Goal: Transaction & Acquisition: Purchase product/service

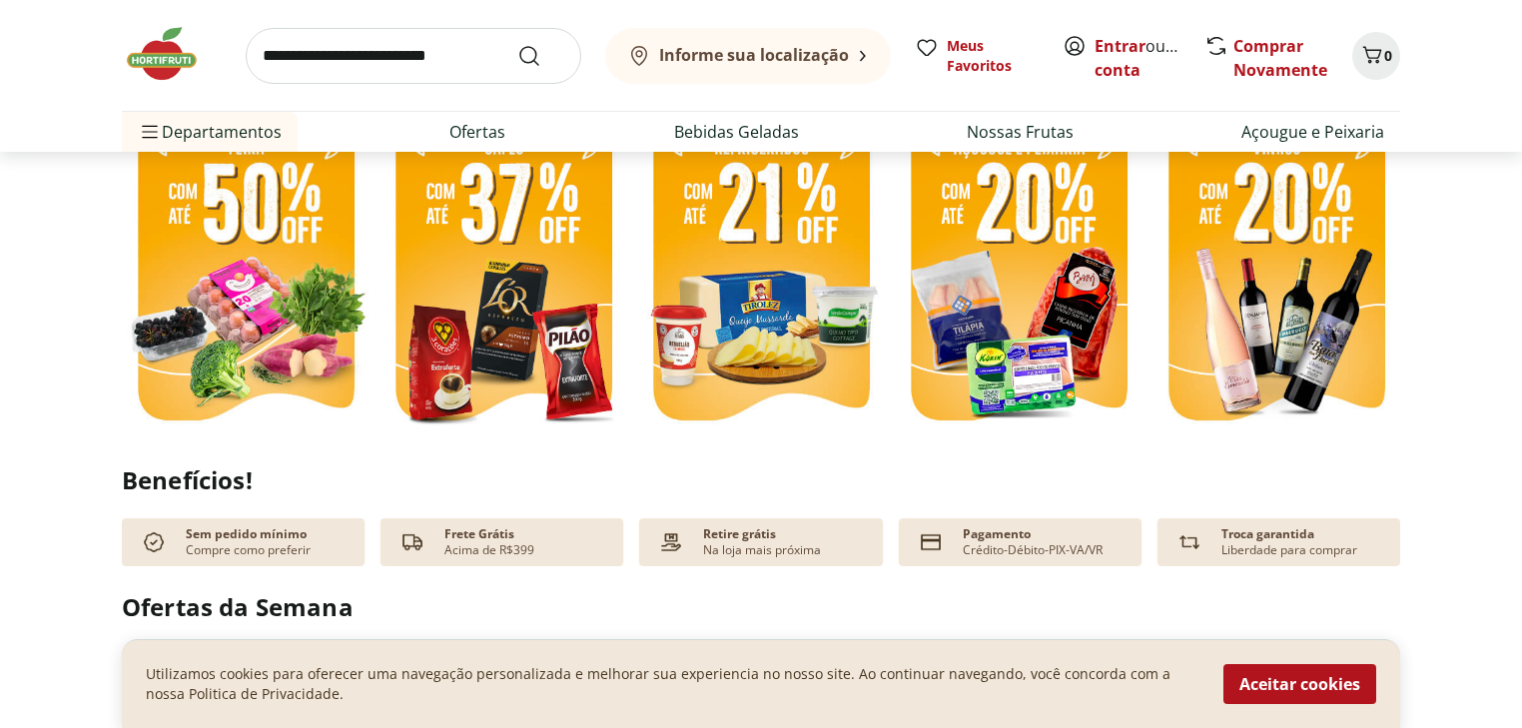
scroll to position [559, 0]
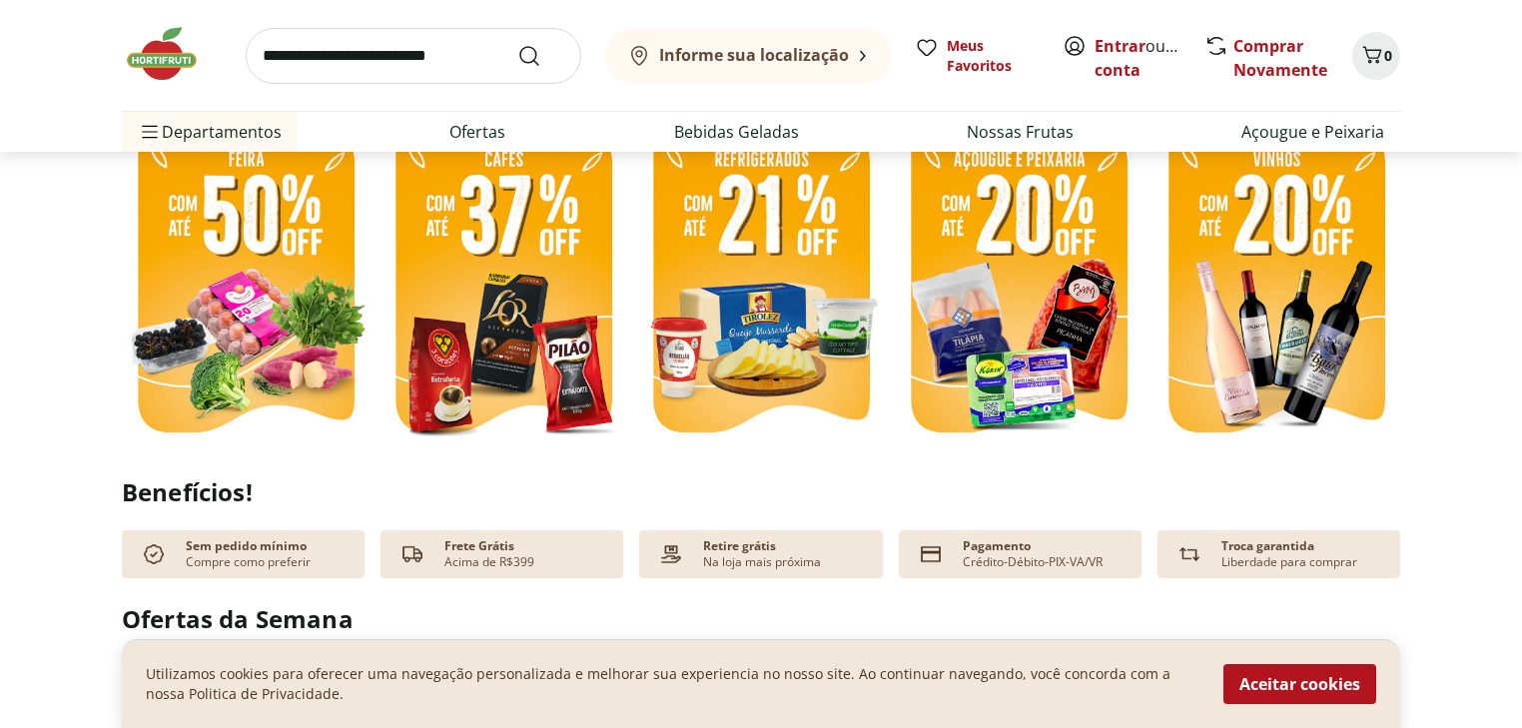
click at [268, 331] on img at bounding box center [246, 285] width 248 height 331
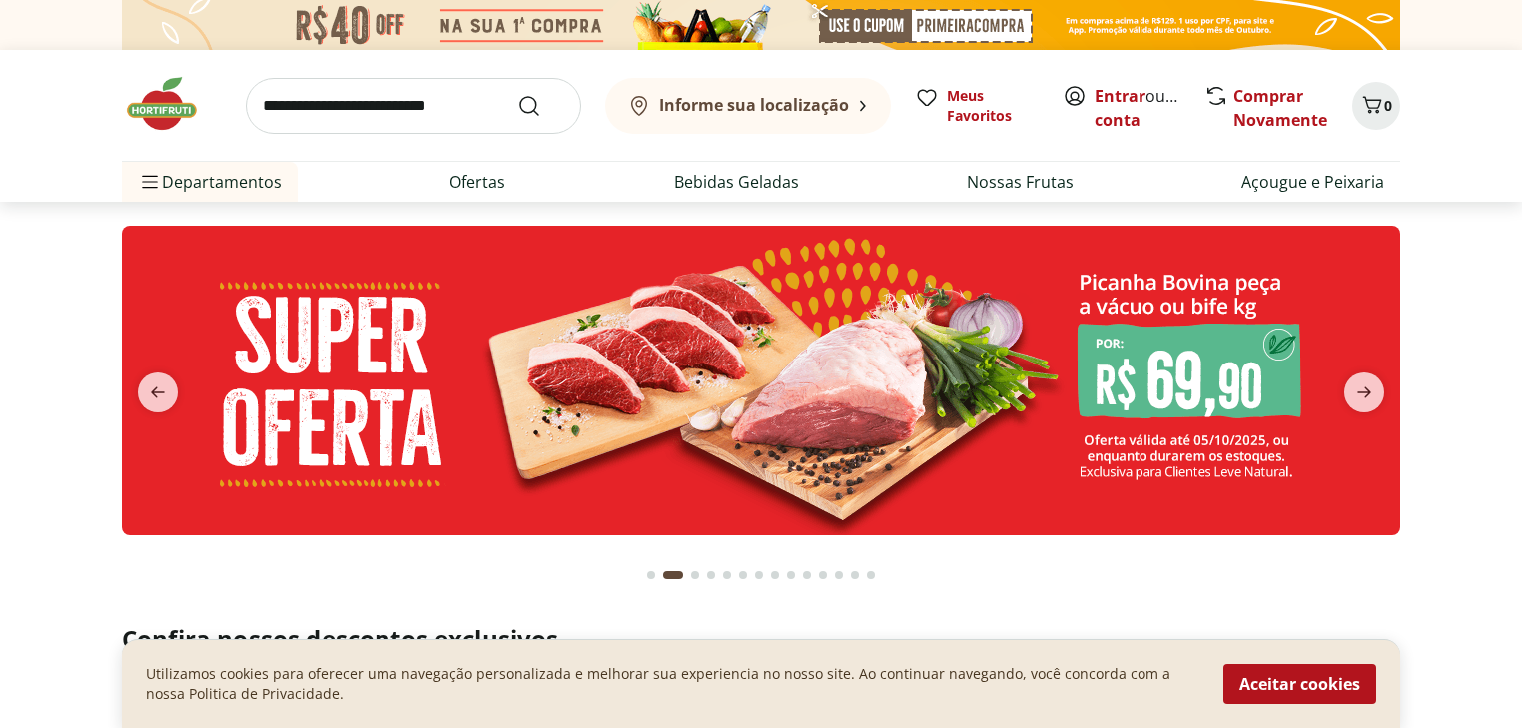
select select "**********"
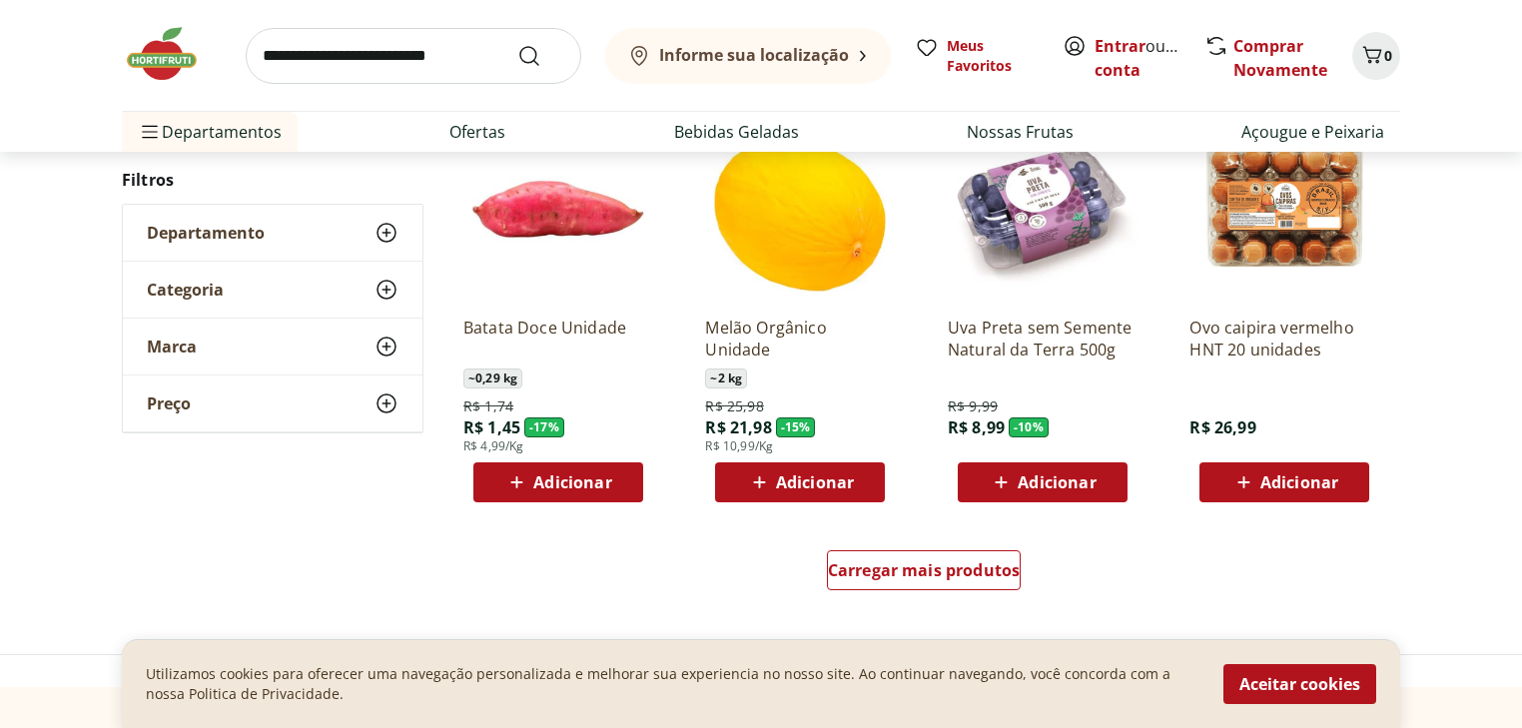
scroll to position [1278, 0]
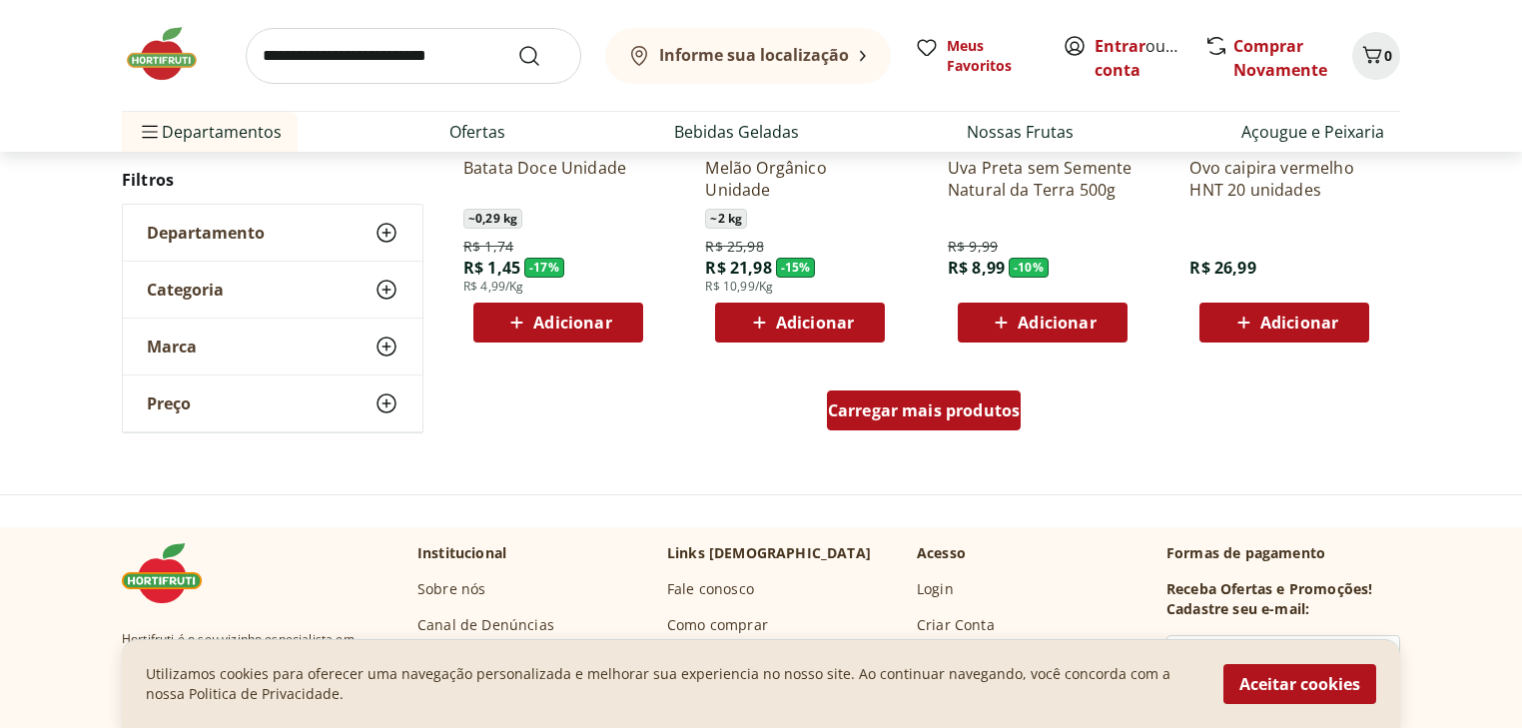
click at [931, 420] on div "Carregar mais produtos" at bounding box center [924, 410] width 195 height 40
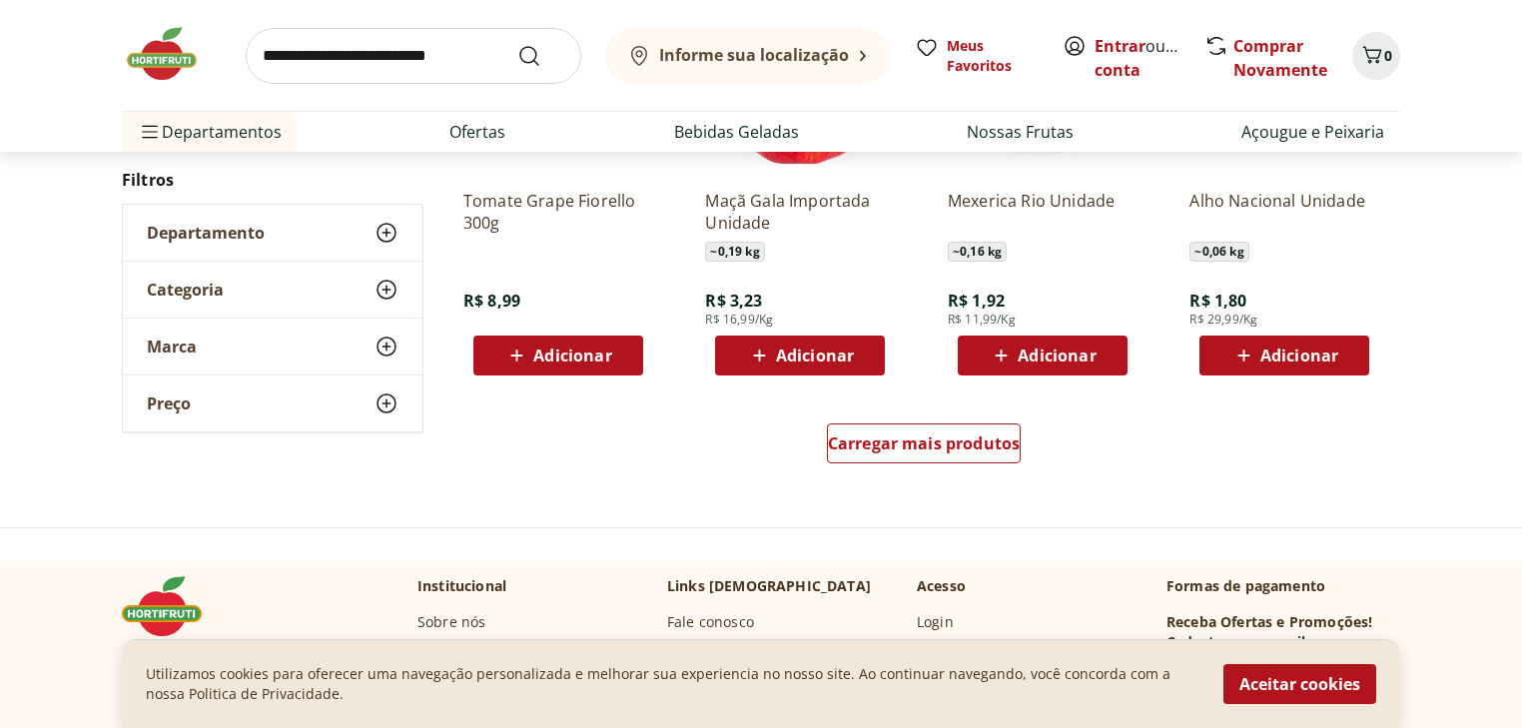
scroll to position [2556, 0]
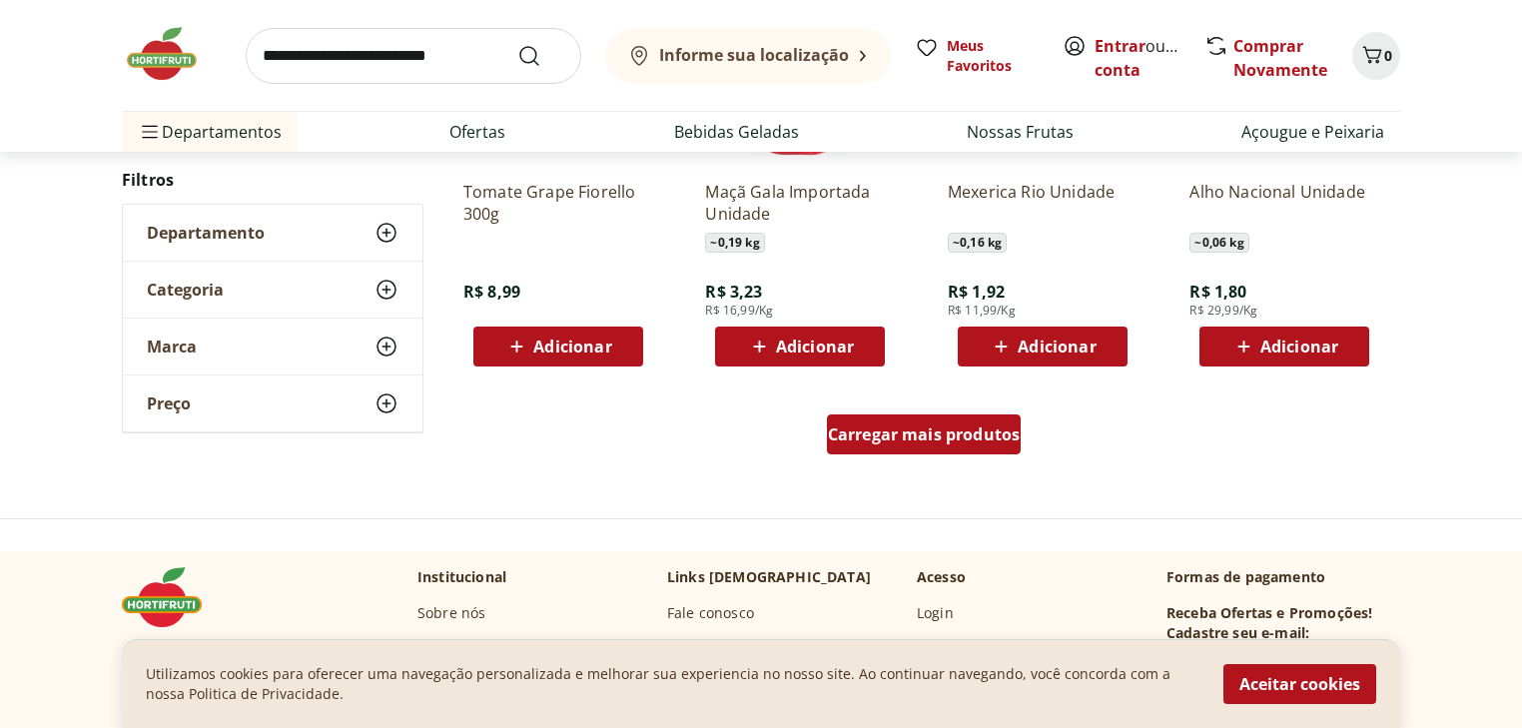
click at [957, 447] on div "Carregar mais produtos" at bounding box center [924, 434] width 195 height 40
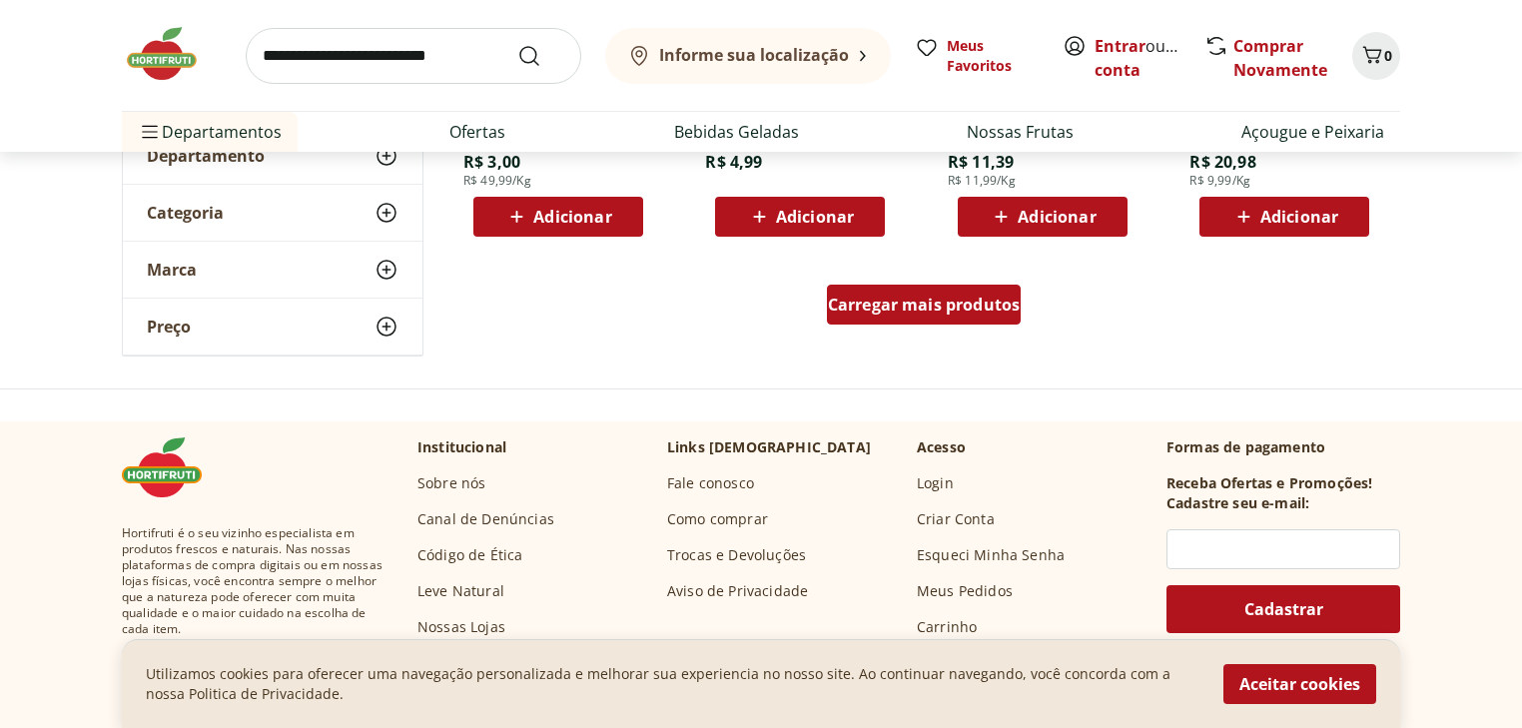
scroll to position [3994, 0]
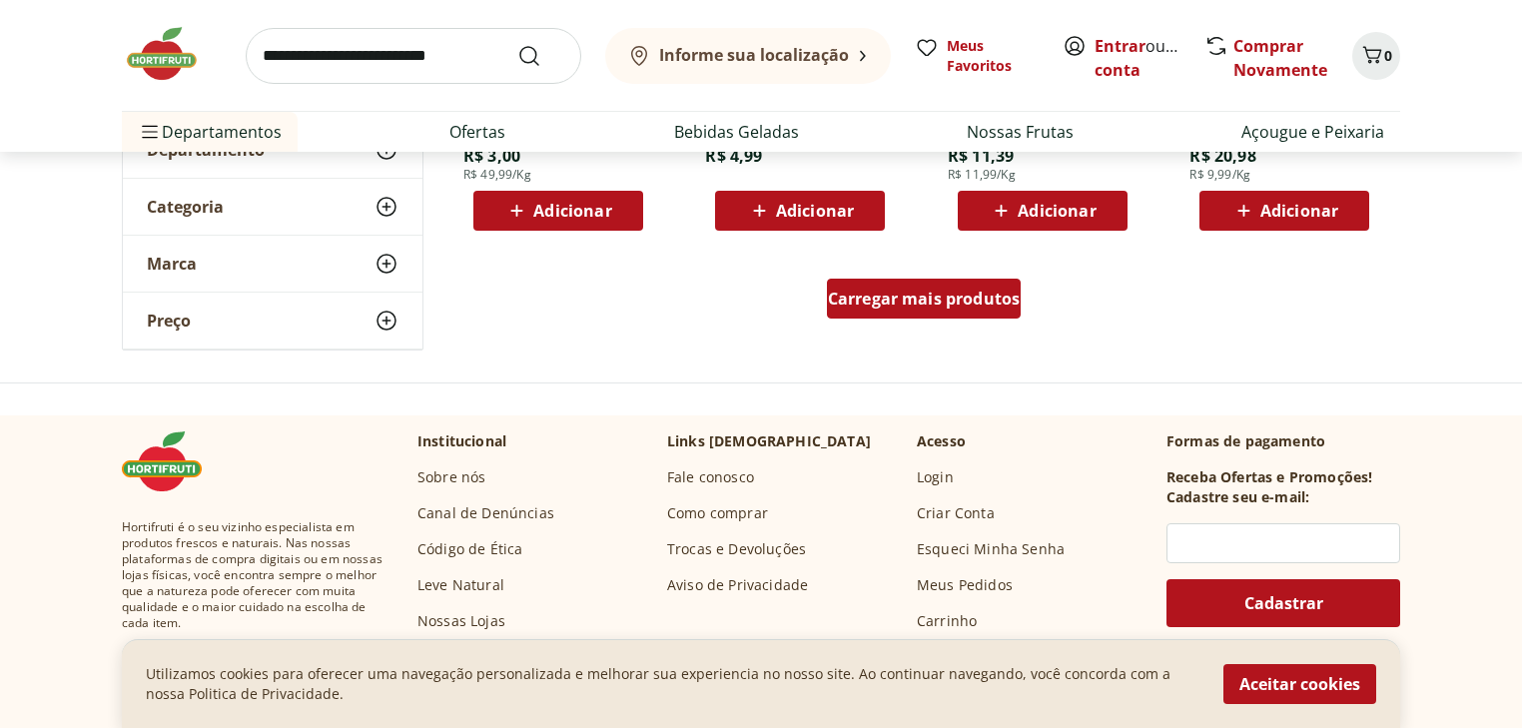
click at [962, 305] on span "Carregar mais produtos" at bounding box center [924, 299] width 193 height 16
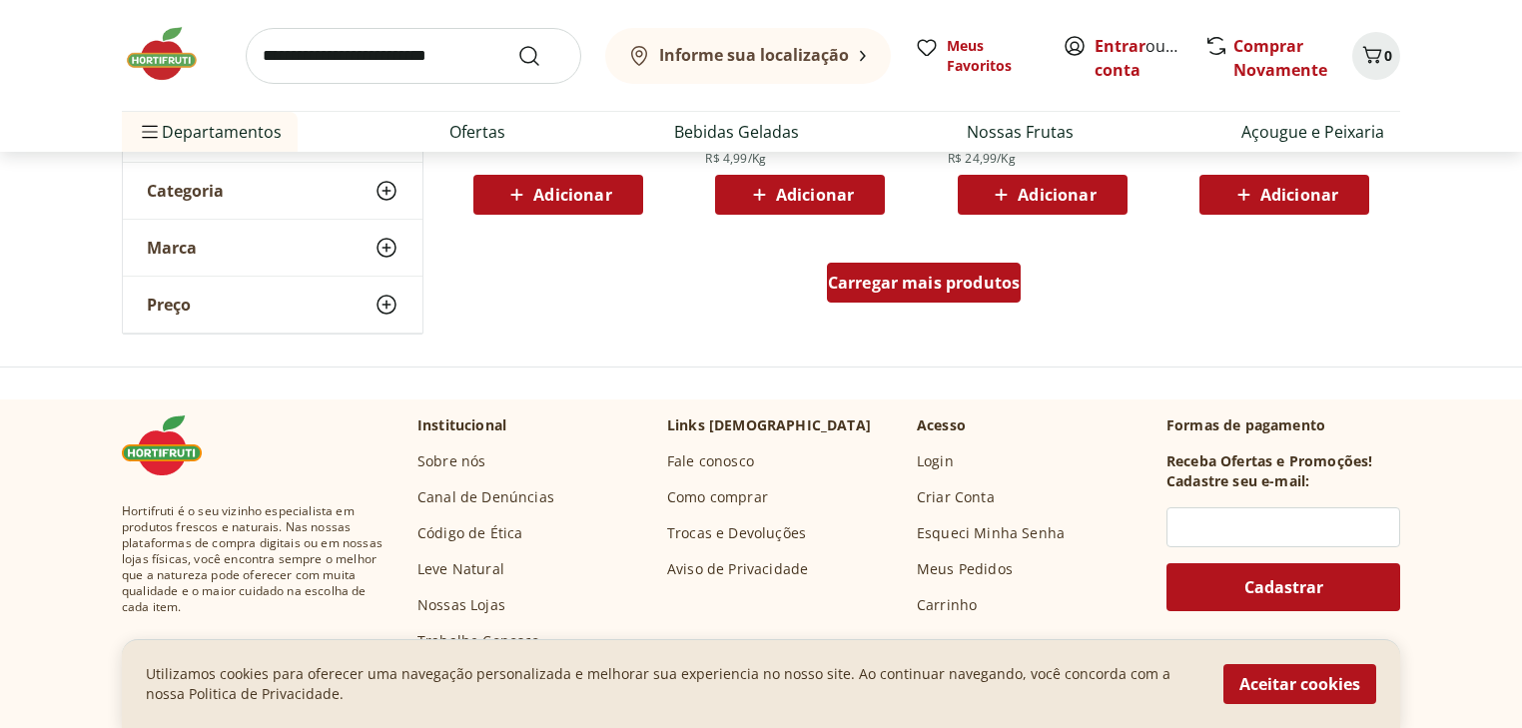
scroll to position [5352, 0]
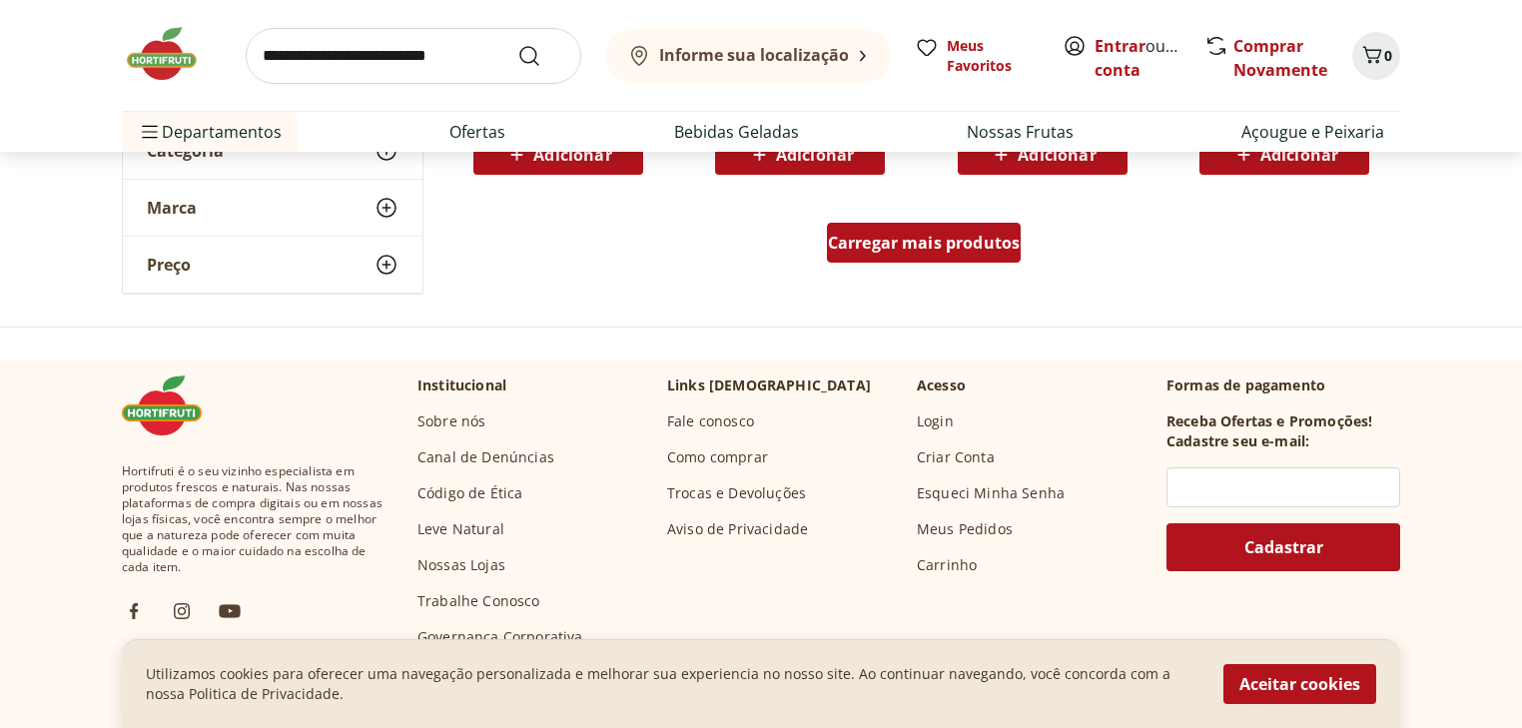
click at [950, 251] on span "Carregar mais produtos" at bounding box center [924, 243] width 193 height 16
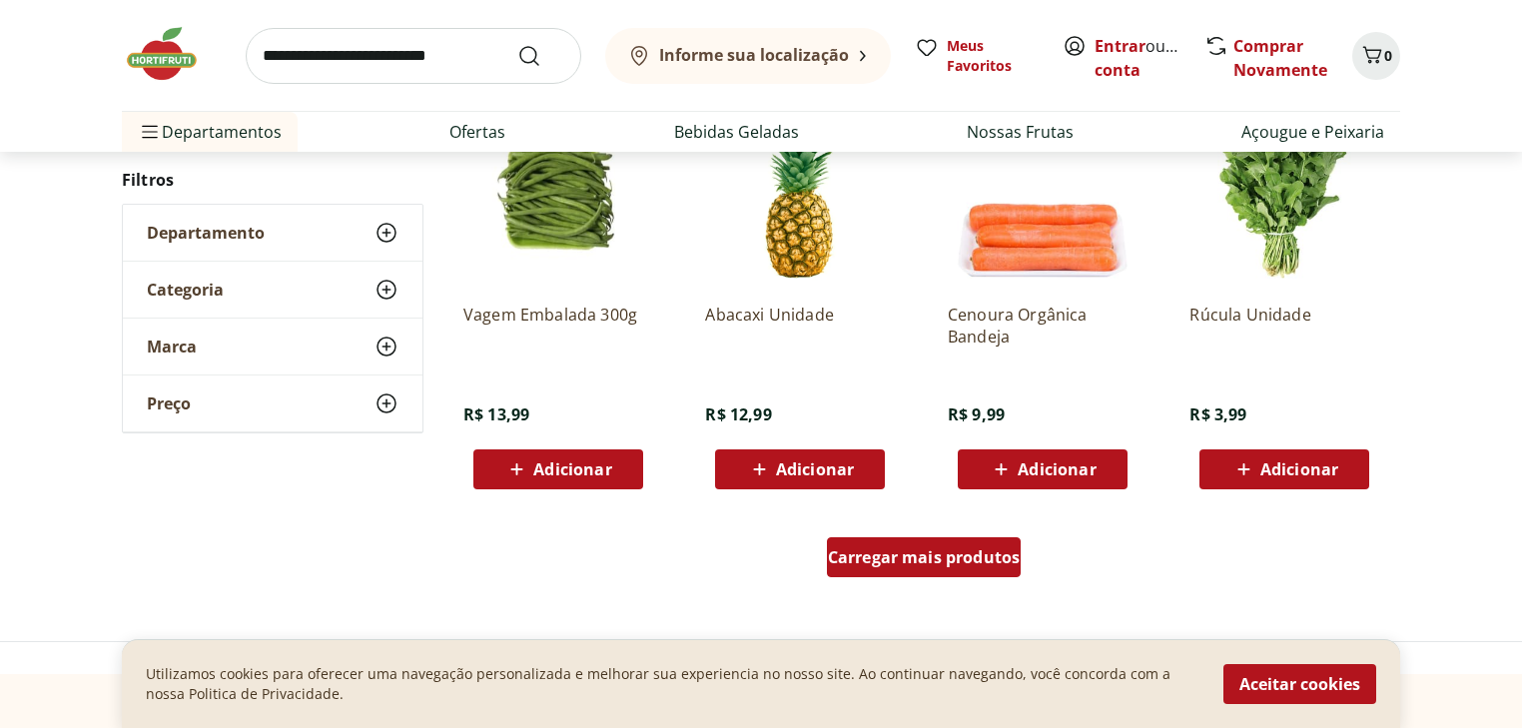
scroll to position [6630, 0]
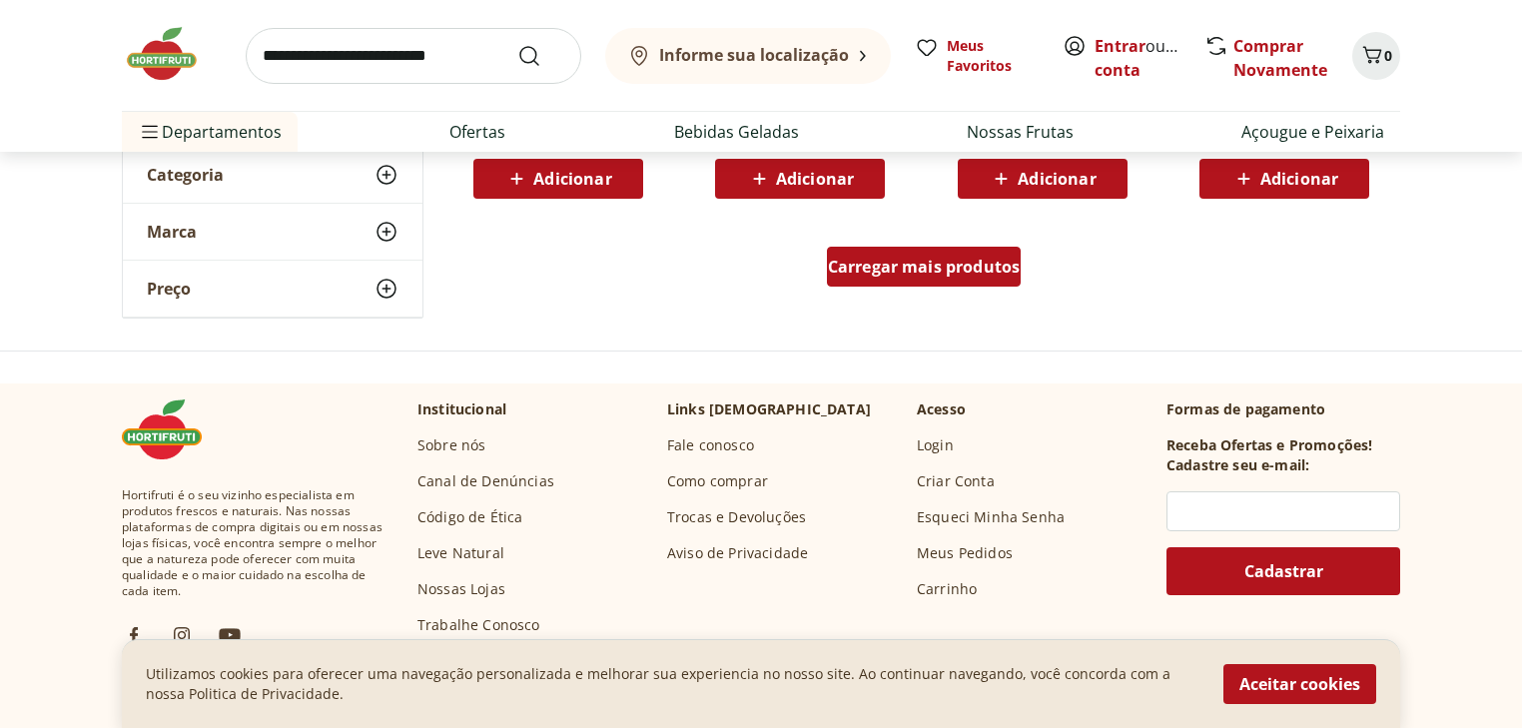
click at [950, 252] on div "Carregar mais produtos" at bounding box center [924, 267] width 195 height 40
